Goal: Transaction & Acquisition: Purchase product/service

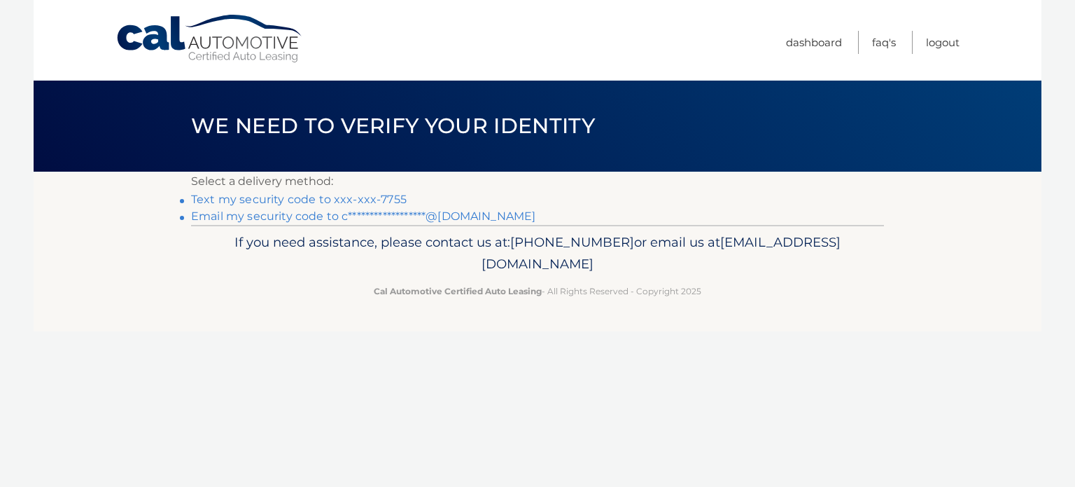
click at [339, 197] on link "Text my security code to xxx-xxx-7755" at bounding box center [299, 199] width 216 height 13
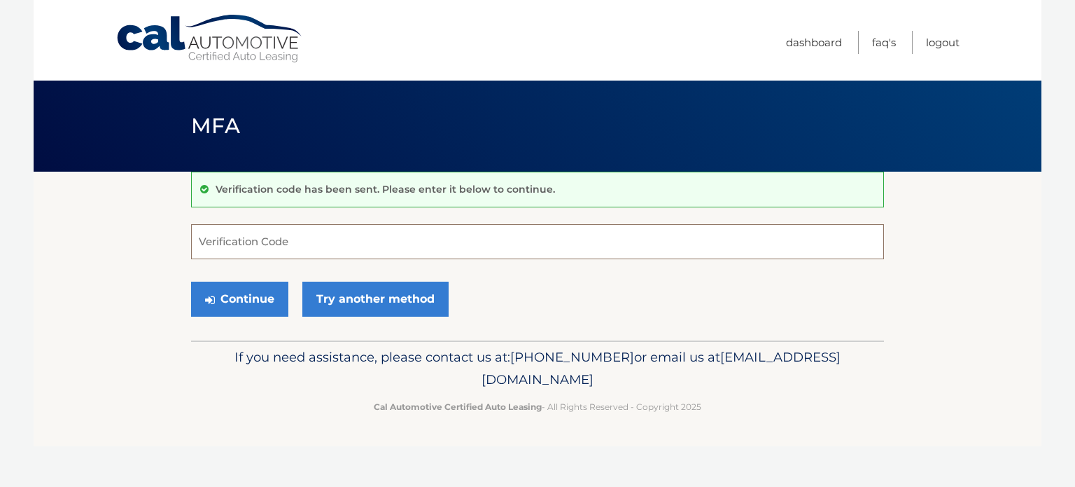
click at [300, 254] on input "Verification Code" at bounding box center [537, 241] width 693 height 35
click at [300, 253] on input "Verification Code" at bounding box center [537, 241] width 693 height 35
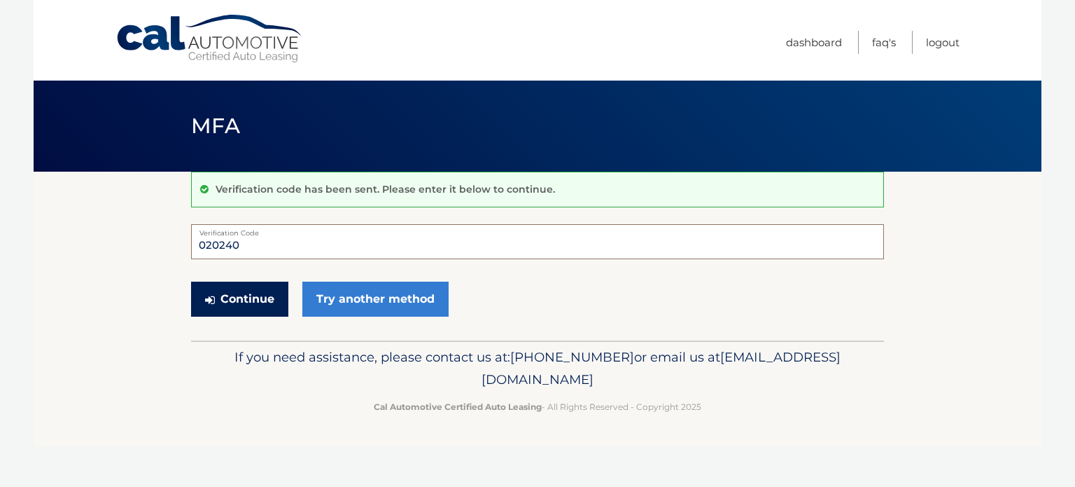
type input "020240"
click at [221, 296] on button "Continue" at bounding box center [239, 298] width 97 height 35
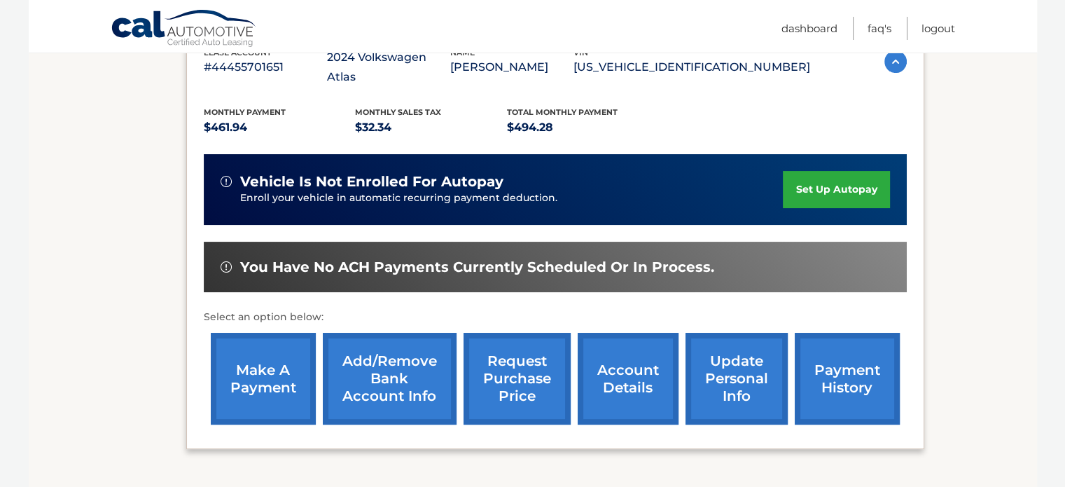
scroll to position [280, 0]
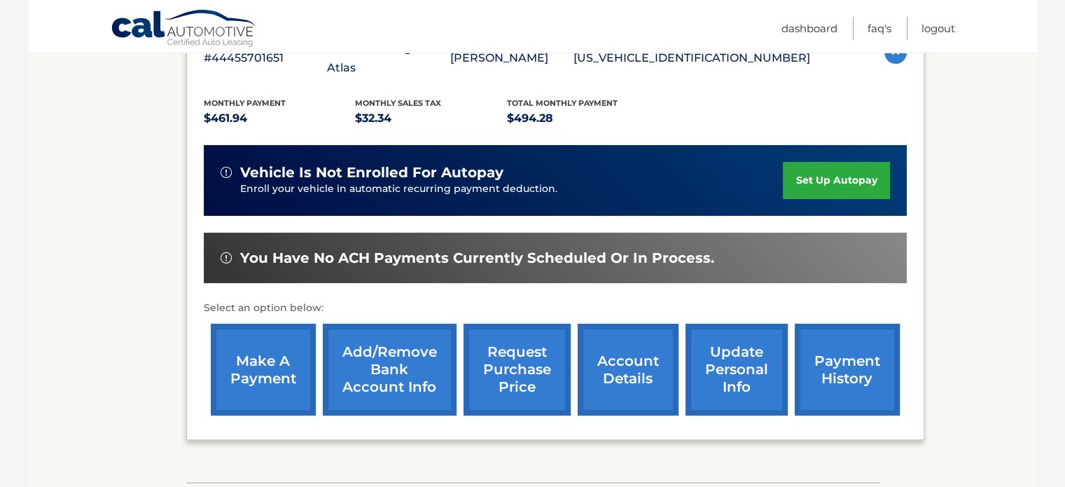
click at [280, 343] on link "make a payment" at bounding box center [263, 369] width 105 height 92
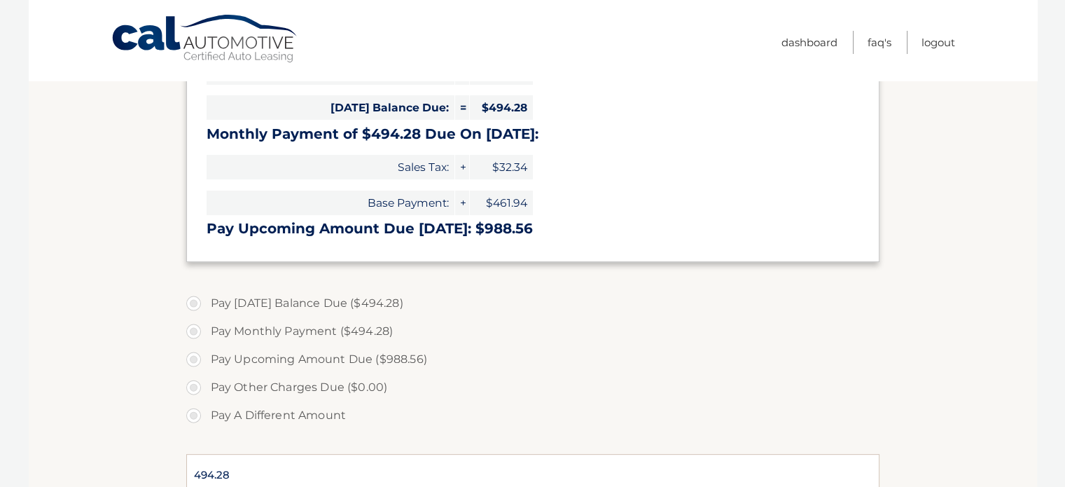
scroll to position [350, 0]
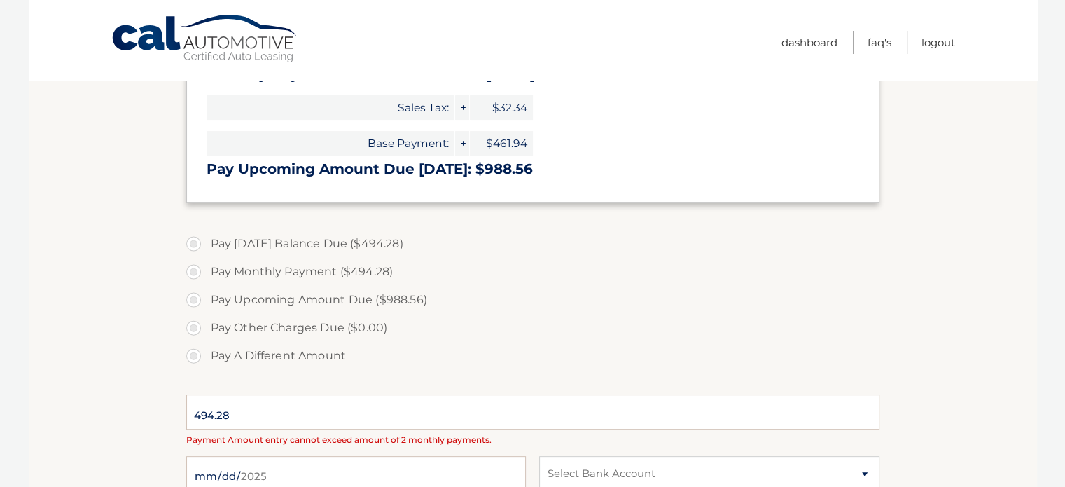
click at [193, 246] on label "Pay Today's Balance Due ($494.28)" at bounding box center [532, 244] width 693 height 28
click at [193, 246] on input "Pay Today's Balance Due ($494.28)" at bounding box center [199, 241] width 14 height 22
radio input "true"
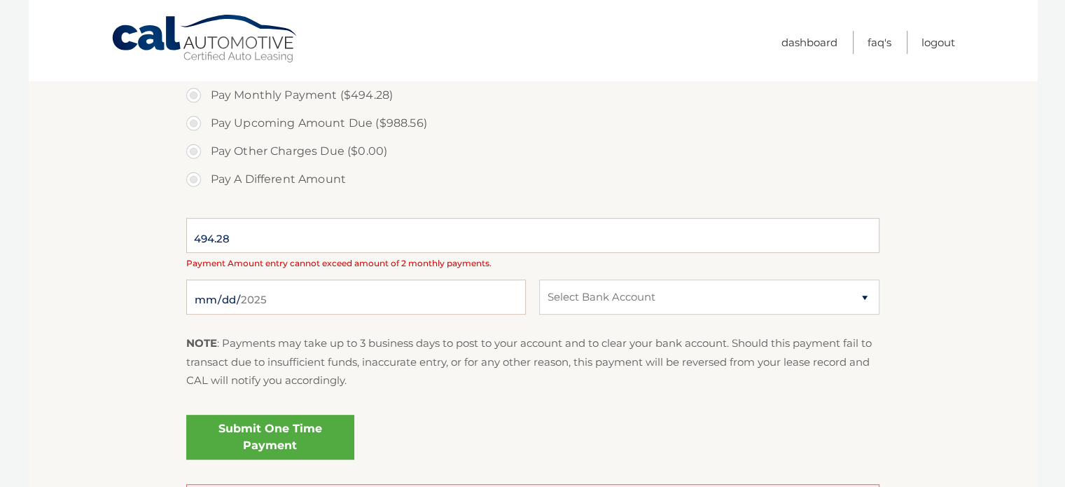
scroll to position [560, 0]
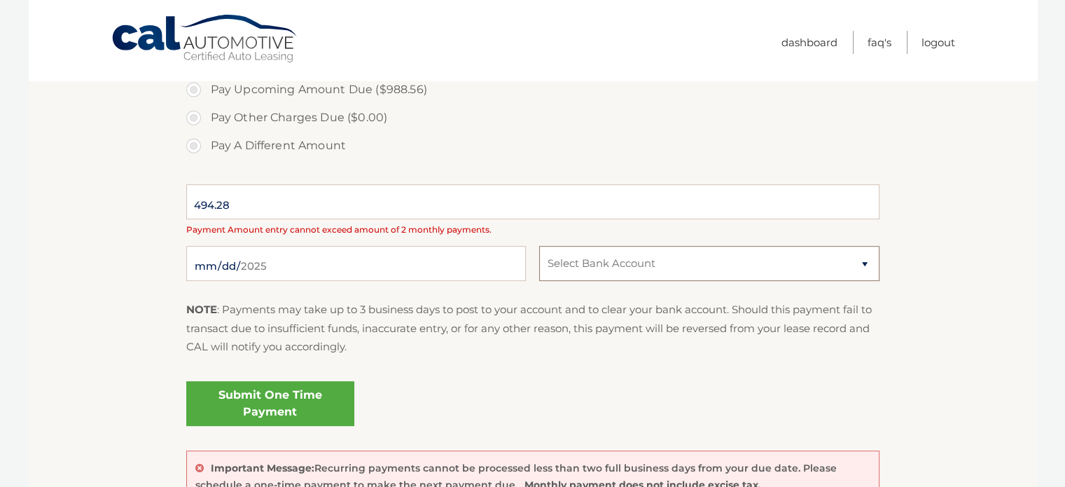
click at [655, 276] on select "Select Bank Account" at bounding box center [709, 263] width 340 height 35
click at [539, 246] on select "Select Bank Account" at bounding box center [709, 263] width 340 height 35
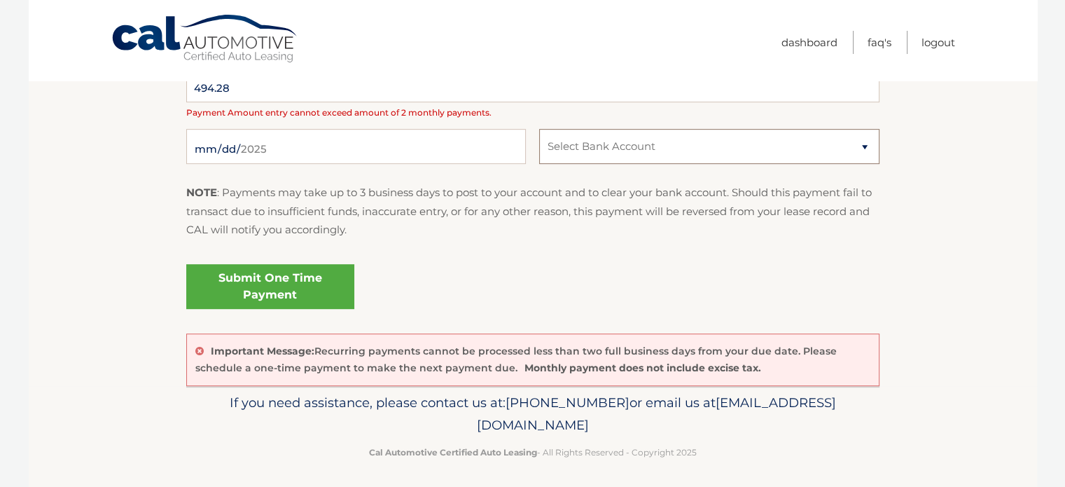
scroll to position [681, 0]
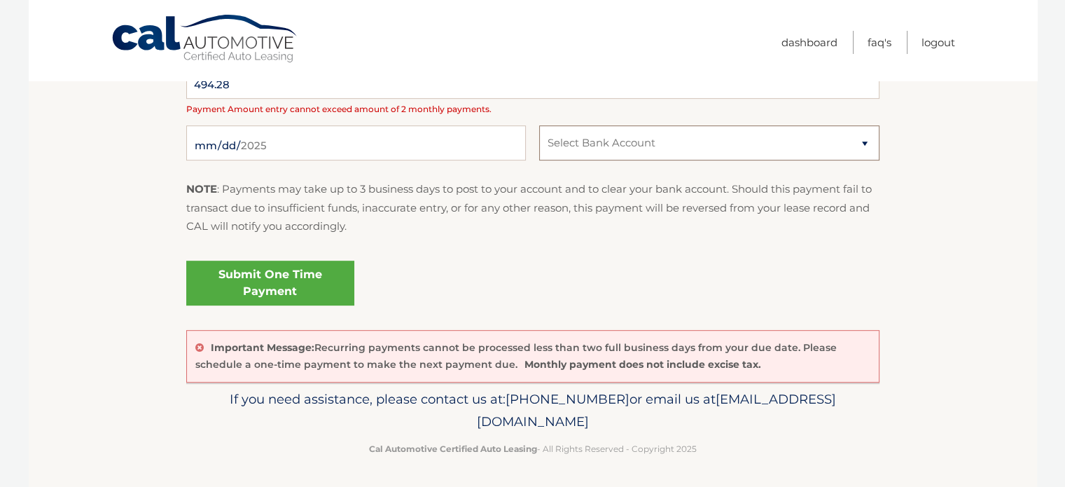
click at [830, 137] on select "Select Bank Account" at bounding box center [709, 142] width 340 height 35
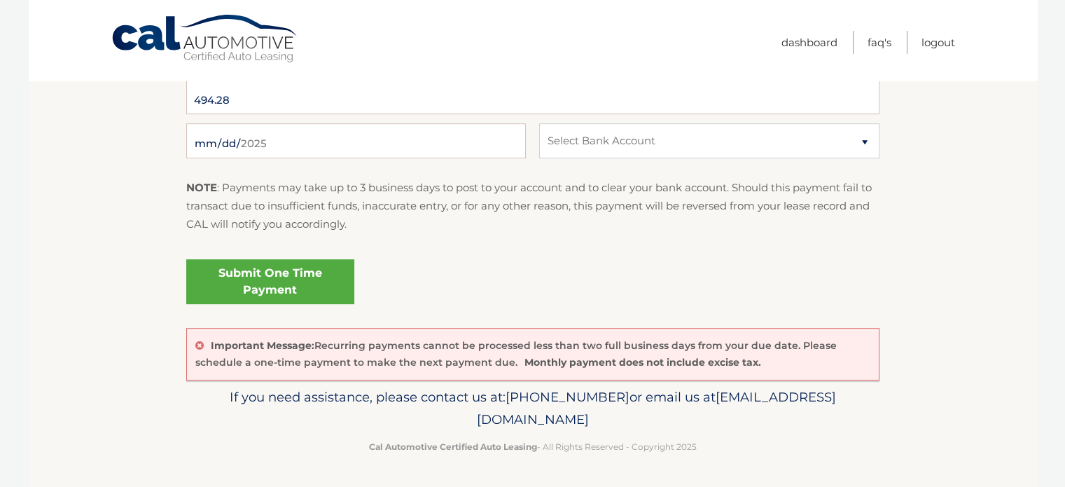
select select "NjY4MzRjOGItZmI1NC00MmE4LTgwMDAtMGQ4MjQ0ZWM1ODI2"
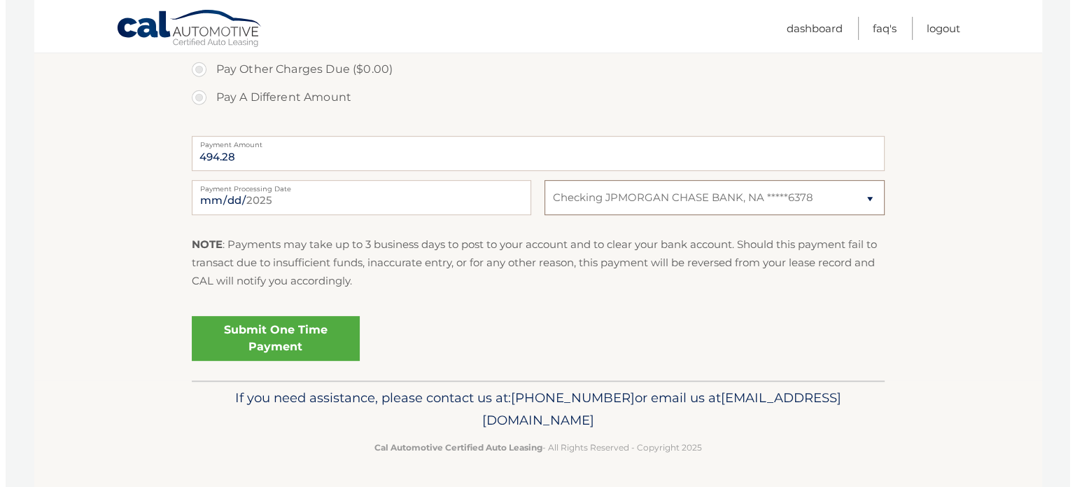
scroll to position [608, 0]
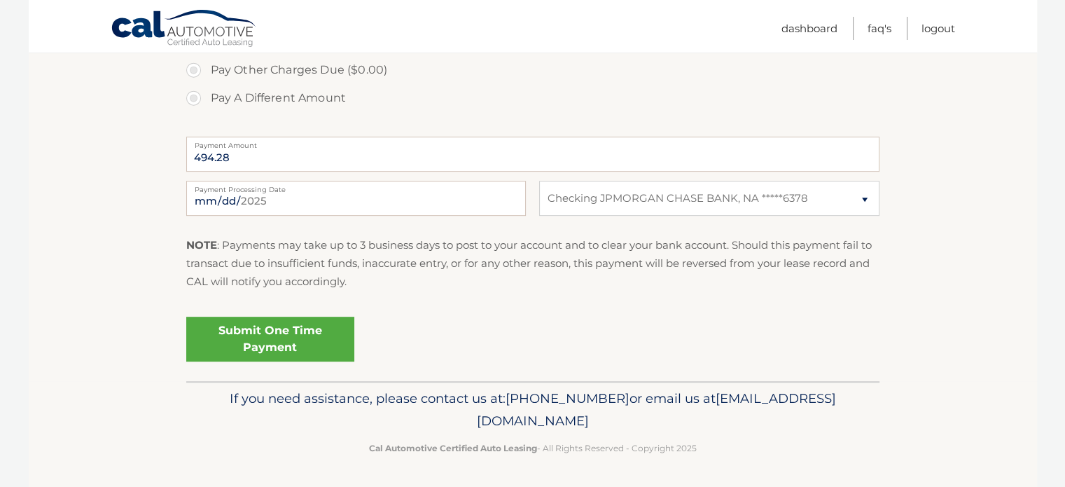
click at [302, 341] on link "Submit One Time Payment" at bounding box center [270, 338] width 168 height 45
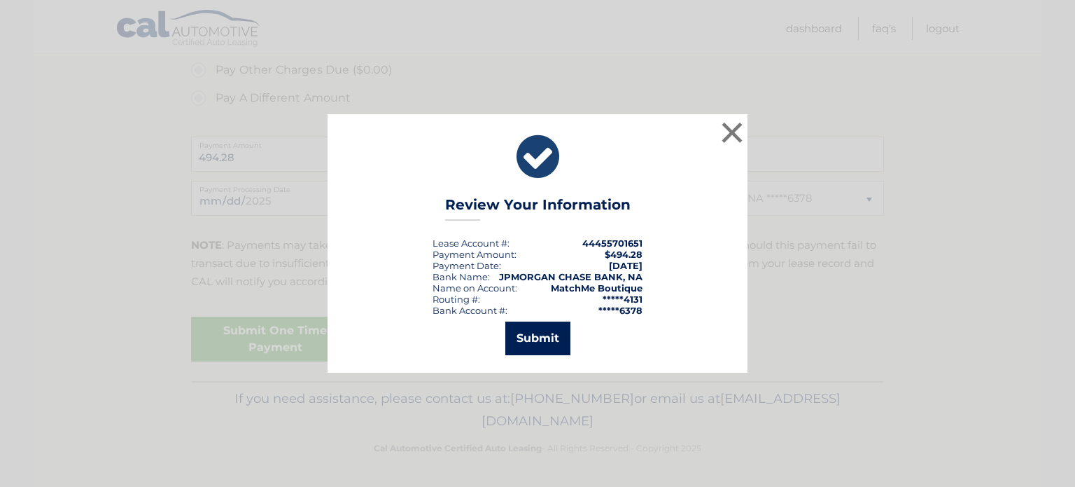
click at [534, 323] on button "Submit" at bounding box center [538, 338] width 65 height 34
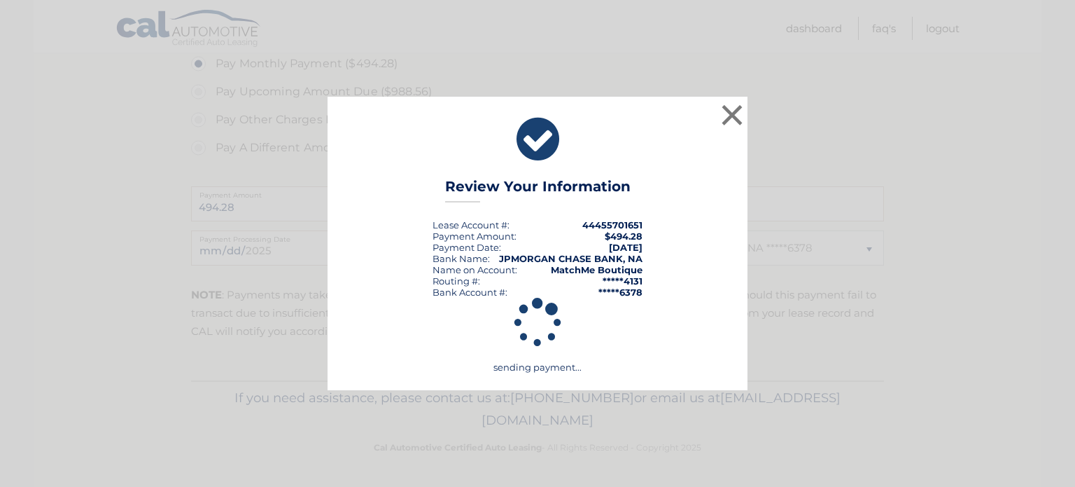
scroll to position [557, 0]
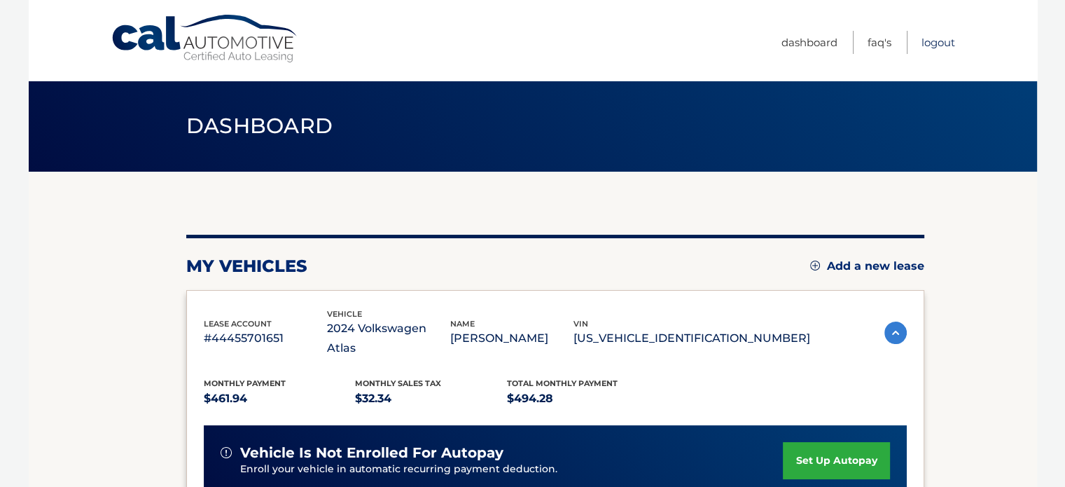
click at [926, 36] on link "Logout" at bounding box center [938, 42] width 34 height 23
